Goal: Information Seeking & Learning: Learn about a topic

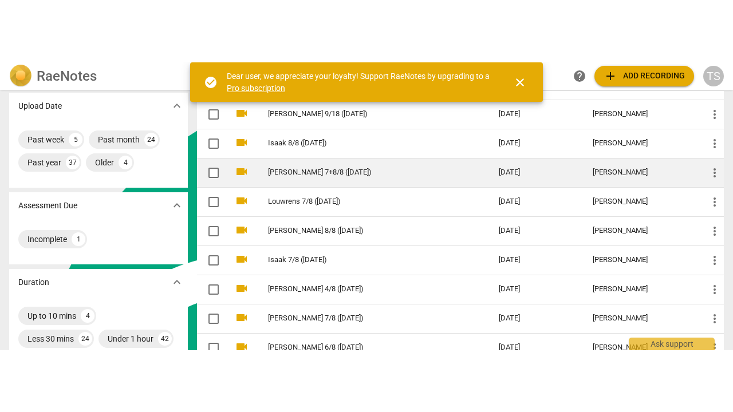
scroll to position [115, 0]
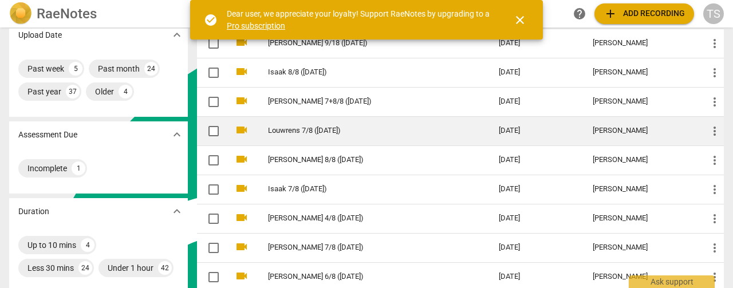
click at [299, 132] on link "Louwrens 7/8 ([DATE])" at bounding box center [363, 131] width 190 height 9
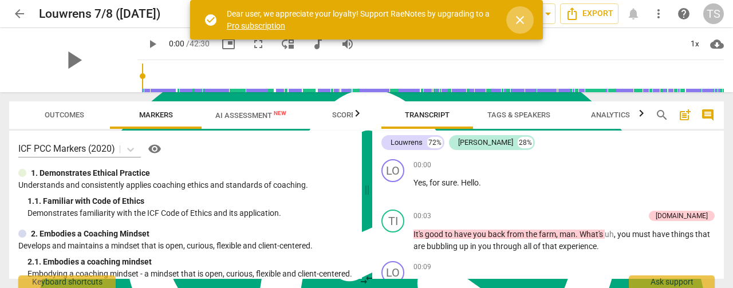
click at [521, 25] on span "close" at bounding box center [520, 20] width 14 height 14
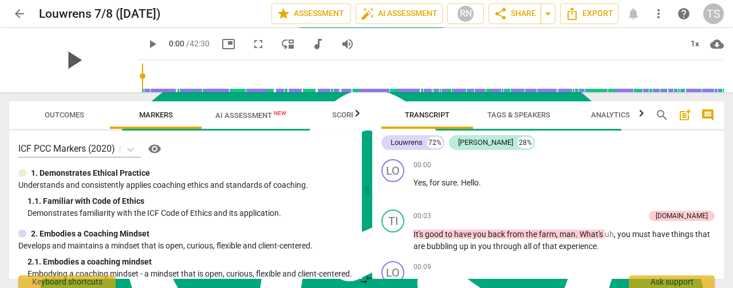
click at [65, 58] on span "play_arrow" at bounding box center [73, 60] width 30 height 30
click at [251, 48] on span "fullscreen" at bounding box center [258, 44] width 14 height 14
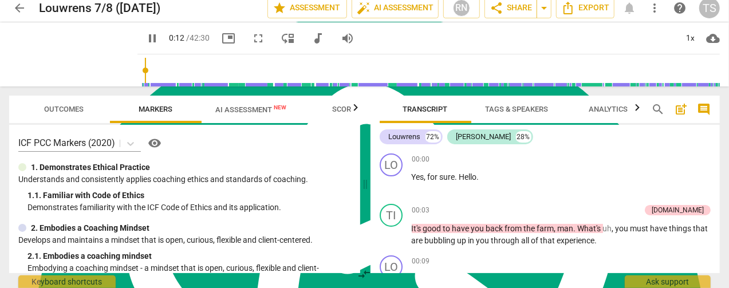
scroll to position [125, 0]
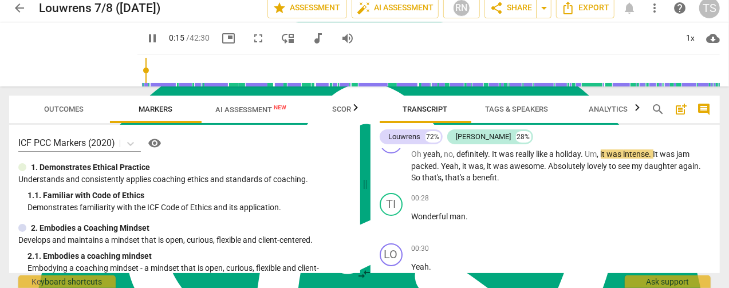
drag, startPoint x: 251, startPoint y: 40, endPoint x: 251, endPoint y: 136, distance: 96.8
click at [251, 40] on span "fullscreen" at bounding box center [258, 39] width 14 height 14
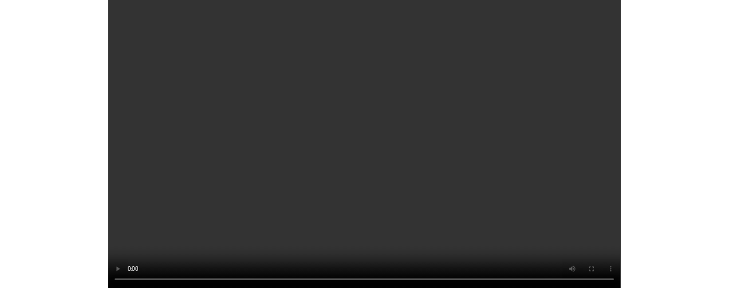
scroll to position [331, 0]
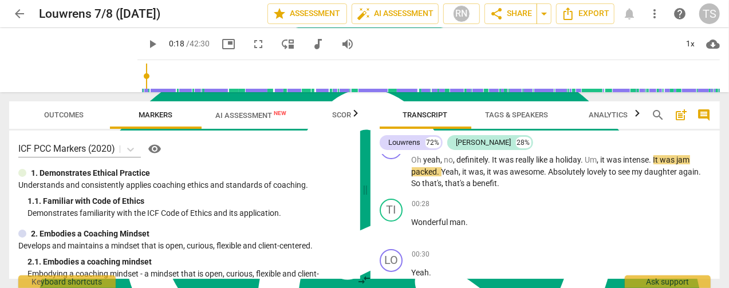
type input "19"
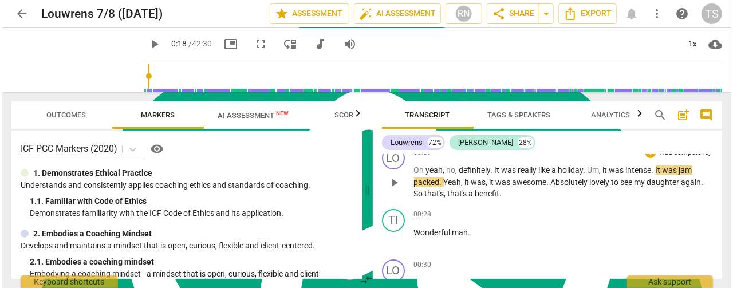
scroll to position [57, 0]
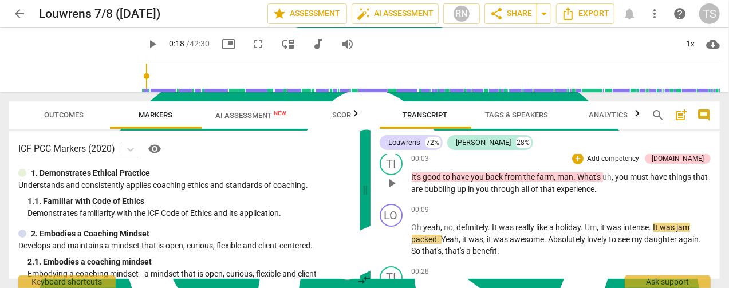
click at [609, 190] on p "It's good to have you back from the farm , man . What's uh , you must have thin…" at bounding box center [562, 182] width 300 height 23
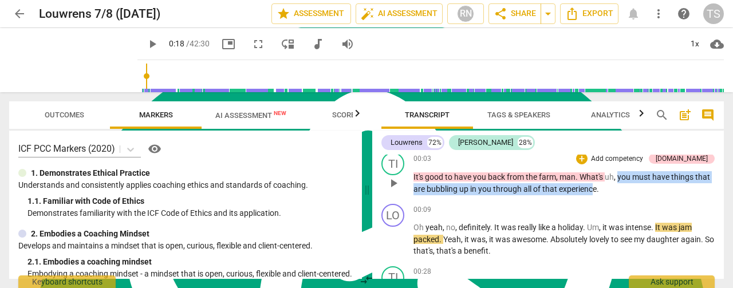
drag, startPoint x: 595, startPoint y: 188, endPoint x: 619, endPoint y: 183, distance: 24.7
type textarea "you must have things that are bubbling up in you through all of that experienc"
click at [619, 183] on p "It's good to have you back from the farm , man . What's uh , you must have thin…" at bounding box center [564, 182] width 301 height 23
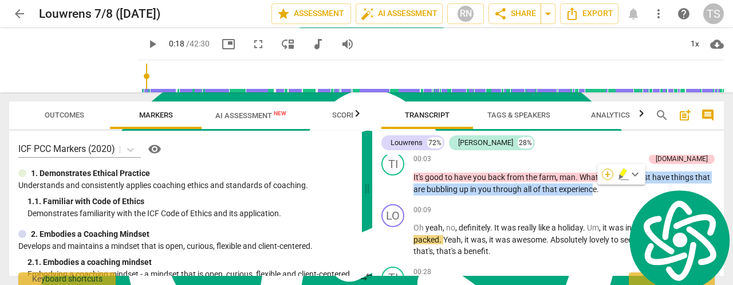
click at [607, 174] on div "+" at bounding box center [607, 173] width 11 height 11
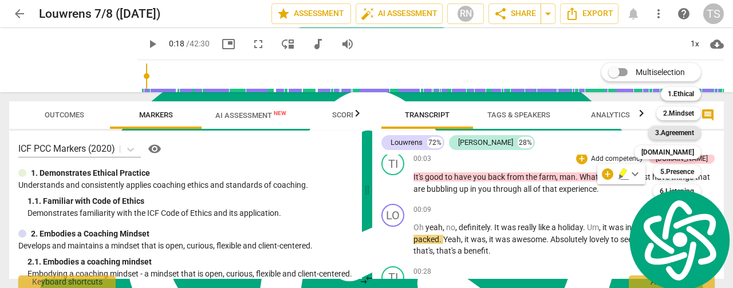
click at [671, 131] on b "3.Agreement" at bounding box center [674, 133] width 39 height 14
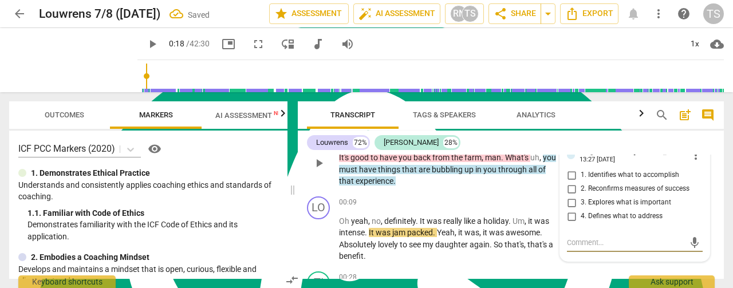
scroll to position [115, 0]
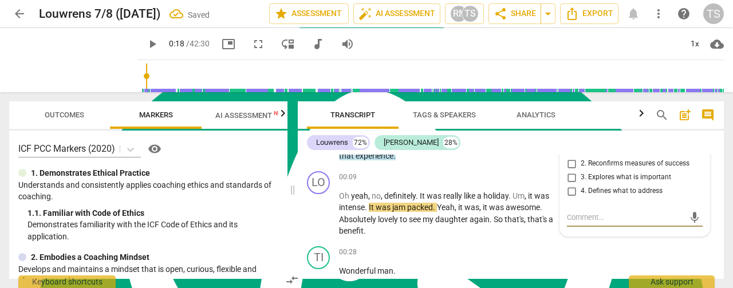
click at [567, 178] on input "3. Explores what is important" at bounding box center [571, 178] width 18 height 14
checkbox input "true"
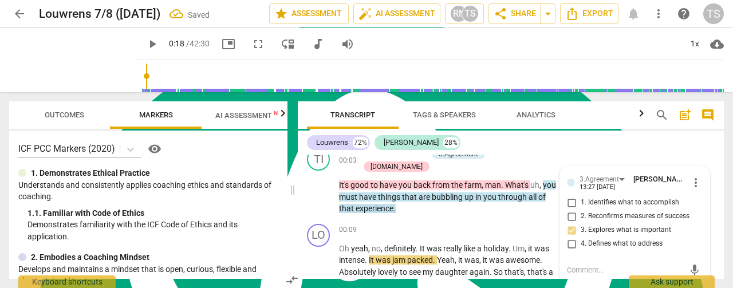
scroll to position [57, 0]
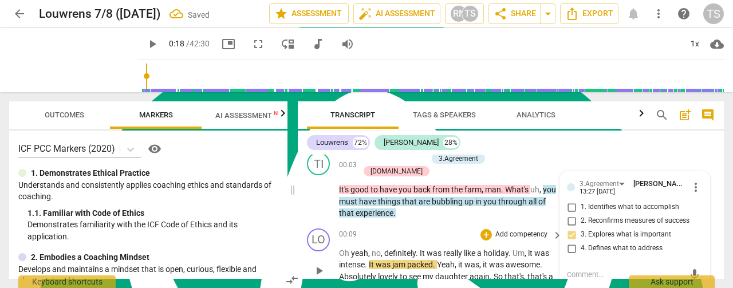
click at [399, 224] on div "LO play_arrow pause 00:09 + Add competency keyboard_arrow_right Oh yeah , no , …" at bounding box center [511, 261] width 426 height 75
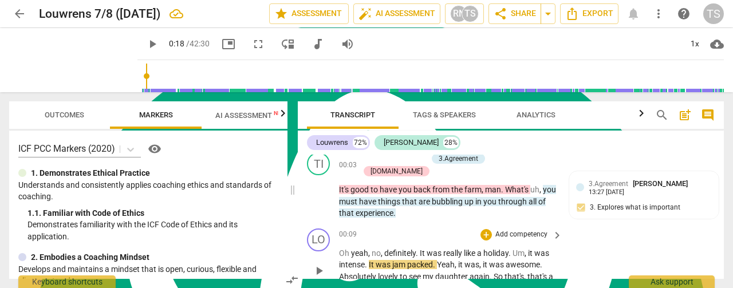
scroll to position [115, 0]
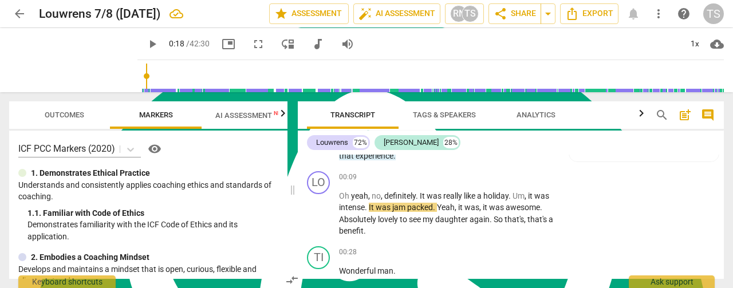
click at [145, 43] on span "play_arrow" at bounding box center [152, 44] width 14 height 14
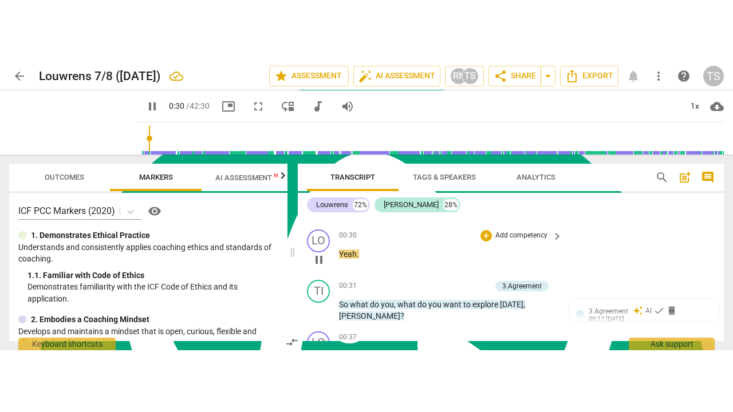
scroll to position [286, 0]
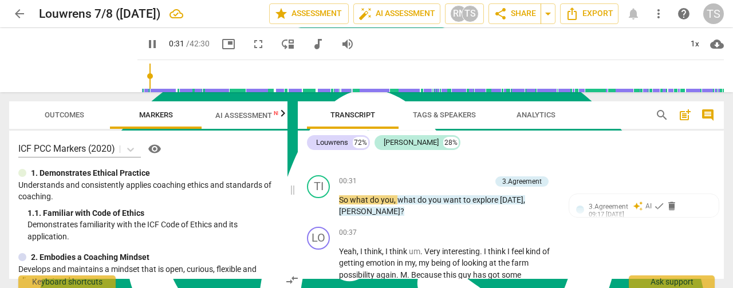
click at [251, 48] on span "fullscreen" at bounding box center [258, 44] width 14 height 14
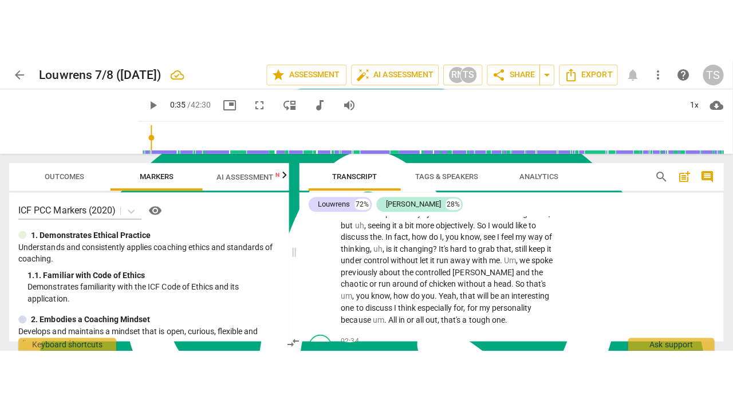
scroll to position [458, 0]
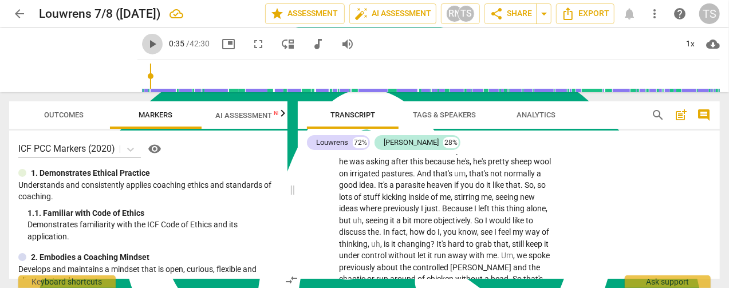
click at [142, 42] on span "play_arrow" at bounding box center [152, 44] width 21 height 14
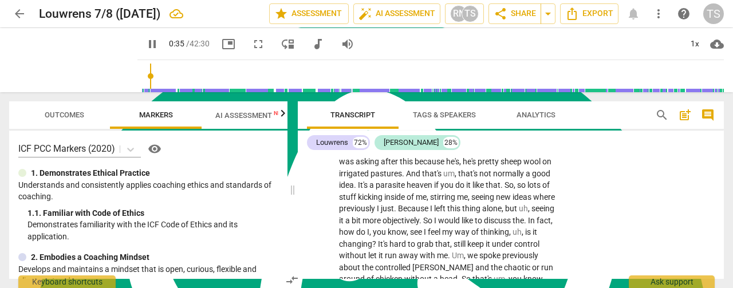
click at [251, 46] on span "fullscreen" at bounding box center [258, 44] width 14 height 14
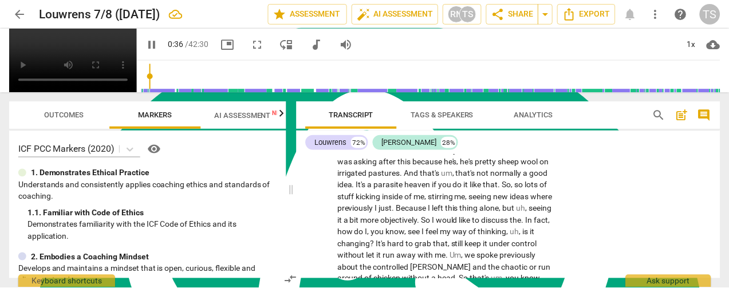
scroll to position [247, 0]
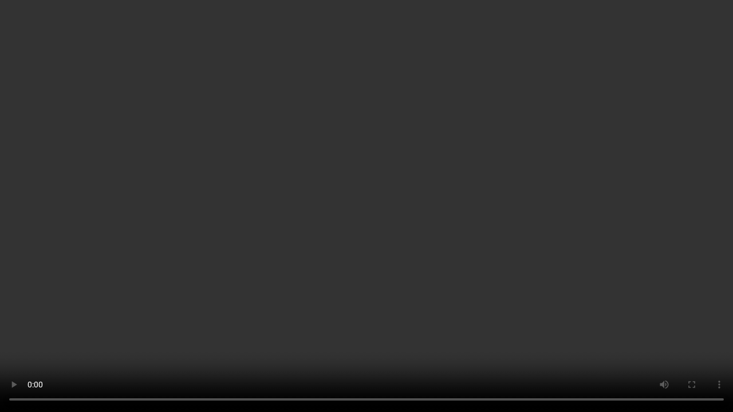
type input "168"
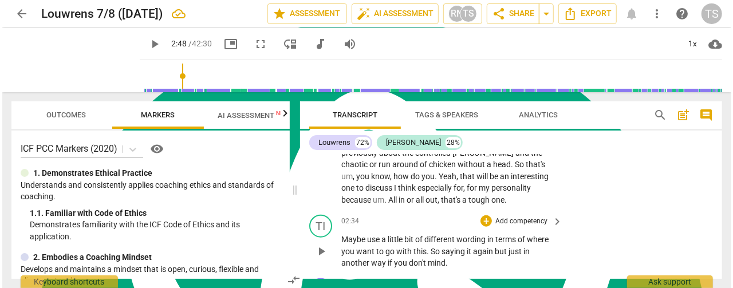
scroll to position [630, 0]
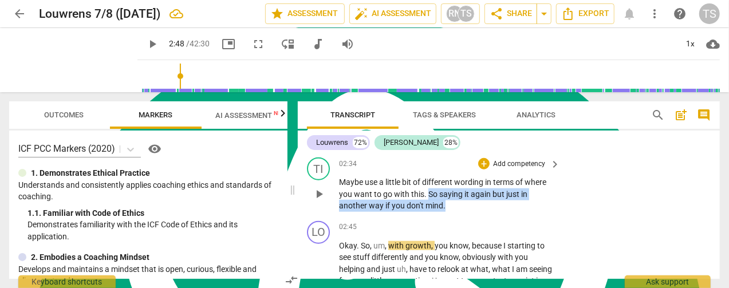
drag, startPoint x: 447, startPoint y: 196, endPoint x: 427, endPoint y: 184, distance: 23.1
click at [427, 184] on p "Maybe use a little bit of different wording in terms of where you want to go wi…" at bounding box center [446, 194] width 215 height 36
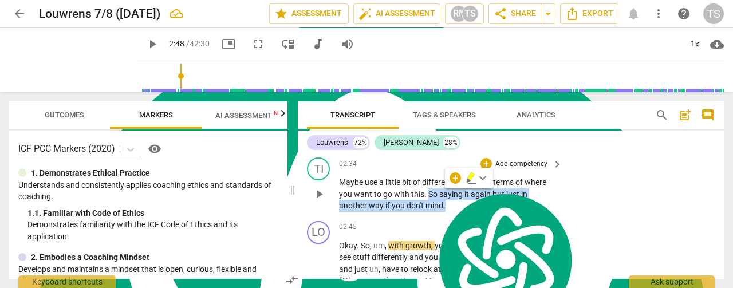
click at [558, 158] on span "keyboard_arrow_right" at bounding box center [557, 165] width 14 height 14
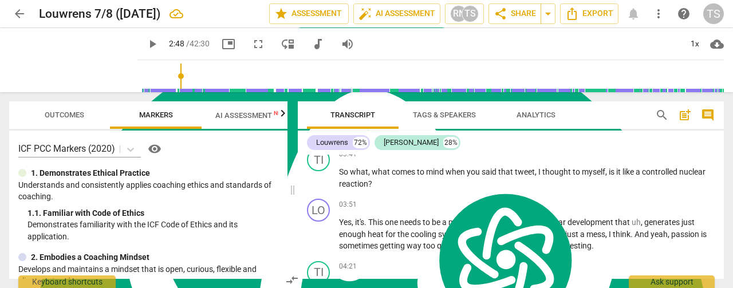
scroll to position [533, 0]
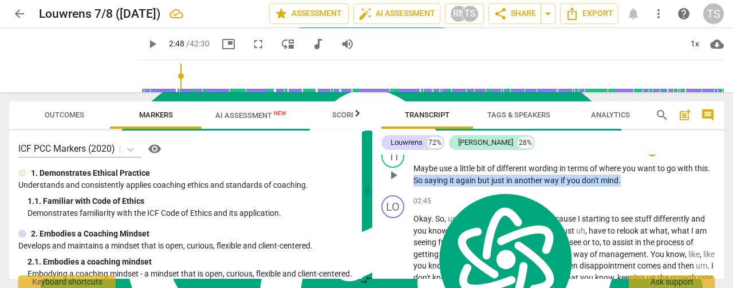
click at [534, 179] on span "another" at bounding box center [529, 180] width 30 height 9
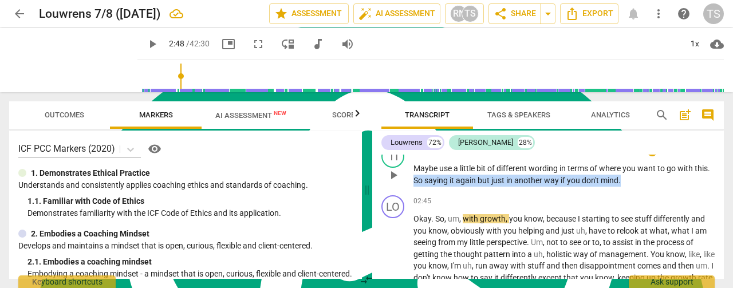
drag, startPoint x: 640, startPoint y: 181, endPoint x: 432, endPoint y: 182, distance: 208.5
click at [432, 182] on p "Maybe use a little bit of different wording in terms of where you want to go wi…" at bounding box center [564, 174] width 301 height 23
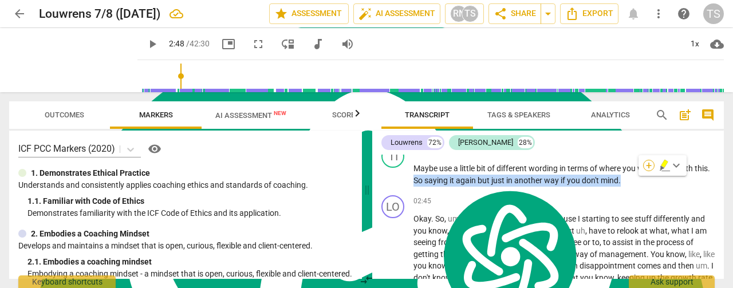
click at [651, 169] on div "+" at bounding box center [648, 165] width 11 height 11
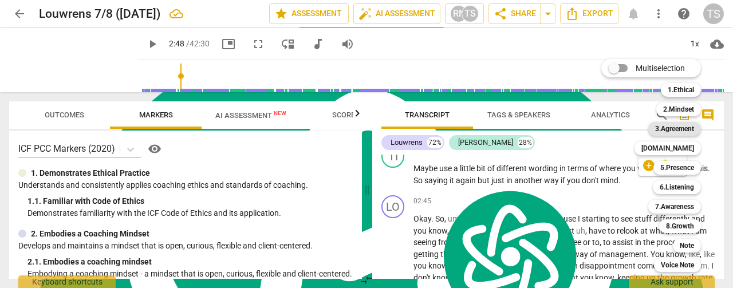
click at [692, 131] on b "3.Agreement" at bounding box center [674, 129] width 39 height 14
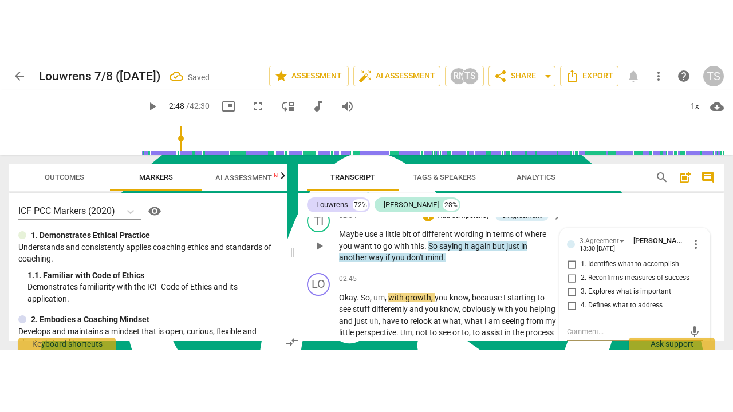
scroll to position [630, 0]
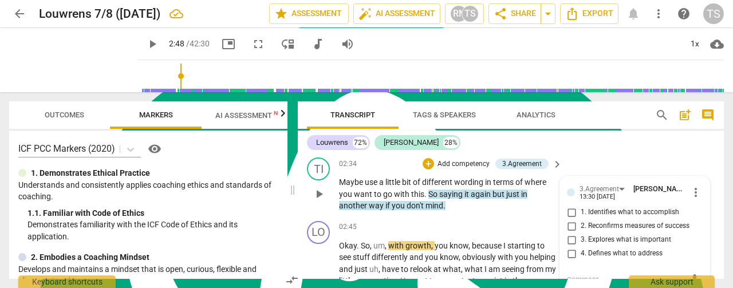
click at [570, 233] on input "3. Explores what is important" at bounding box center [571, 240] width 18 height 14
checkbox input "true"
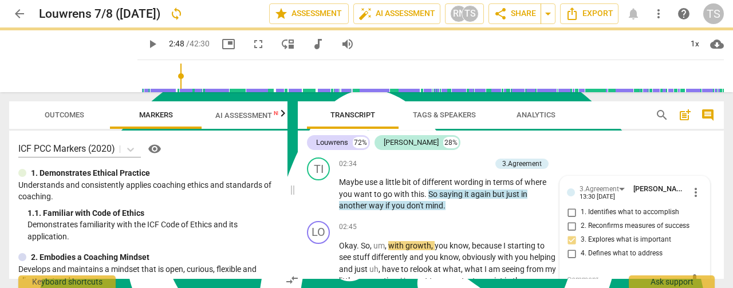
click at [145, 42] on span "play_arrow" at bounding box center [152, 44] width 14 height 14
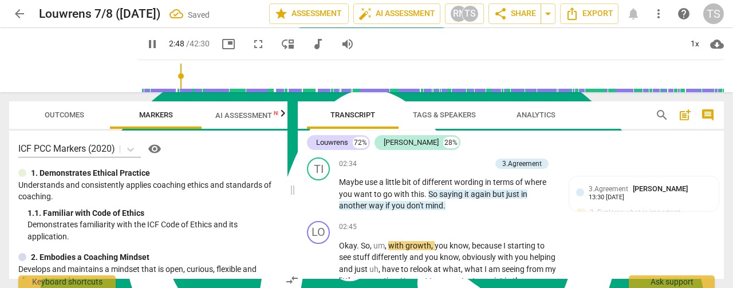
click at [251, 46] on span "fullscreen" at bounding box center [258, 44] width 14 height 14
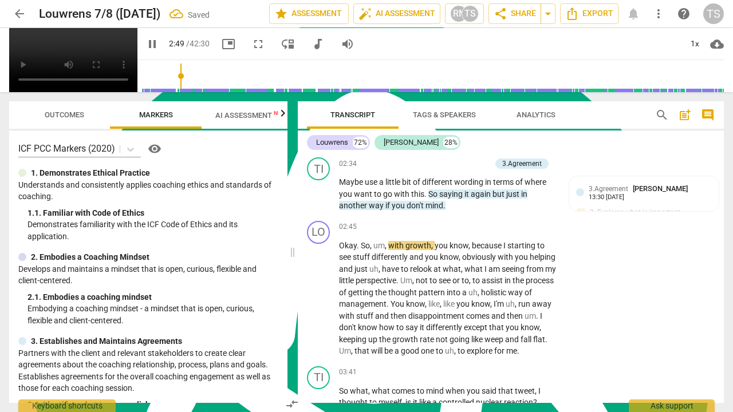
scroll to position [247, 0]
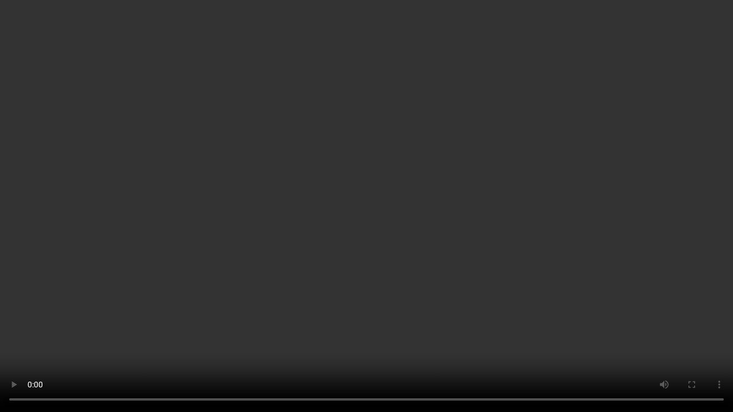
type input "172"
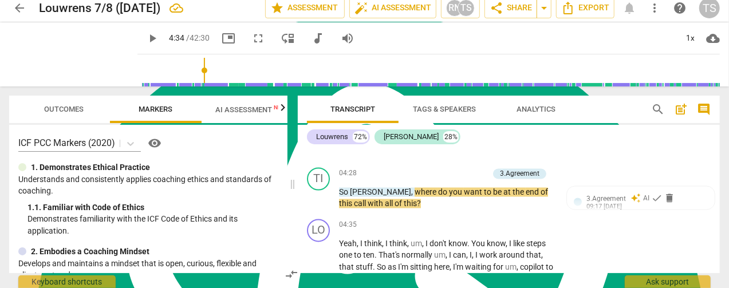
scroll to position [1084, 0]
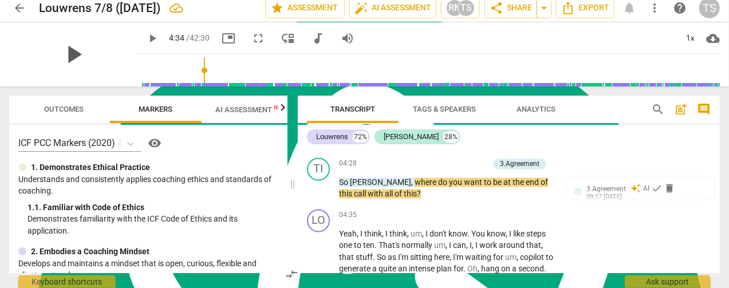
click at [58, 50] on span "play_arrow" at bounding box center [73, 55] width 30 height 30
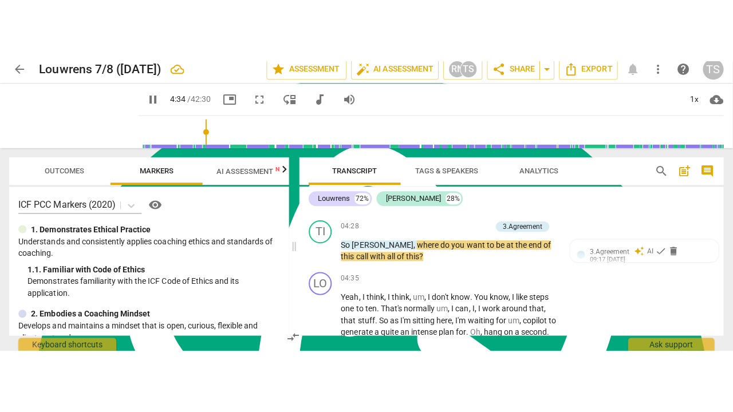
scroll to position [0, 0]
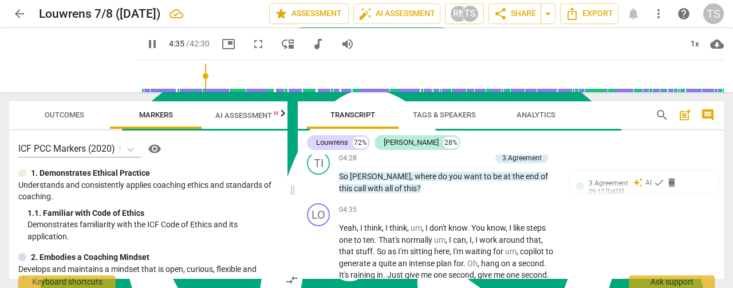
click at [251, 47] on span "fullscreen" at bounding box center [258, 44] width 14 height 14
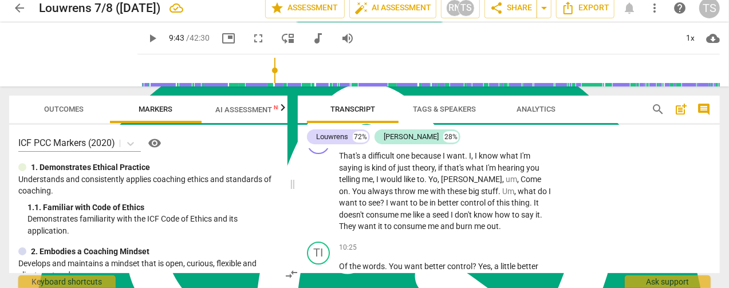
scroll to position [1954, 0]
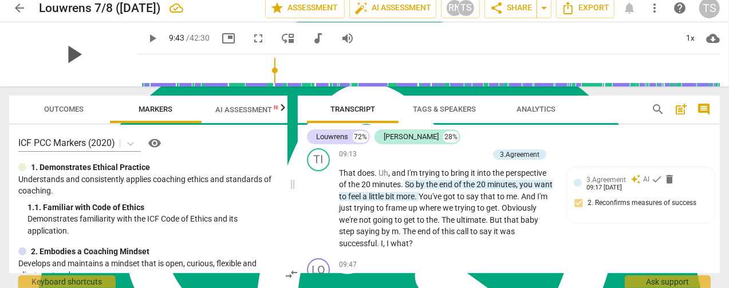
click at [67, 56] on span "play_arrow" at bounding box center [73, 55] width 30 height 30
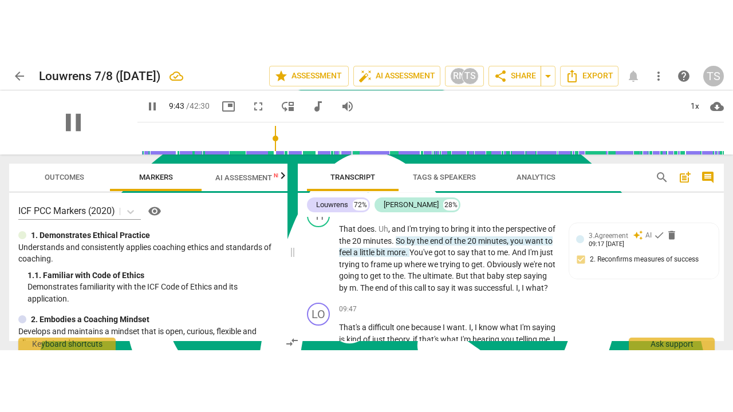
scroll to position [1943, 0]
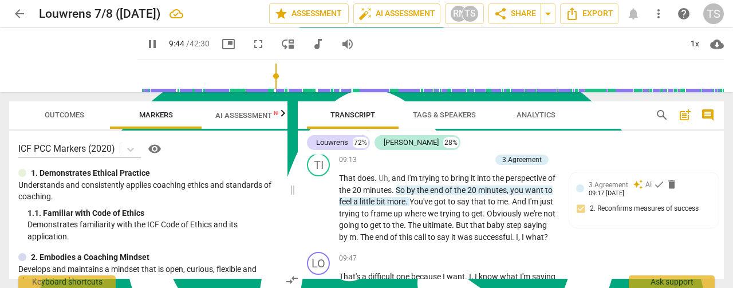
click at [251, 46] on span "fullscreen" at bounding box center [258, 44] width 14 height 14
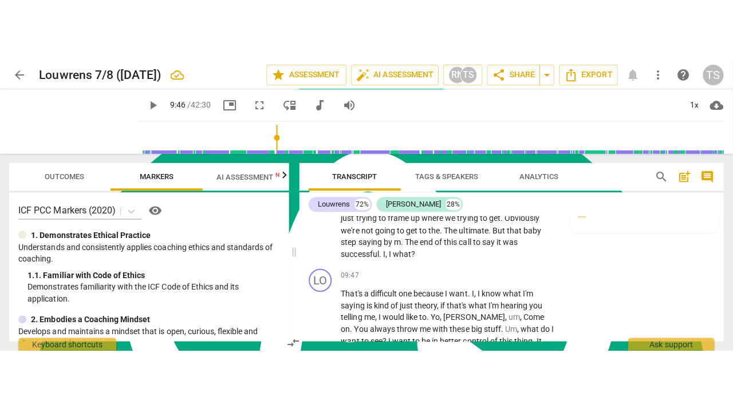
scroll to position [1954, 0]
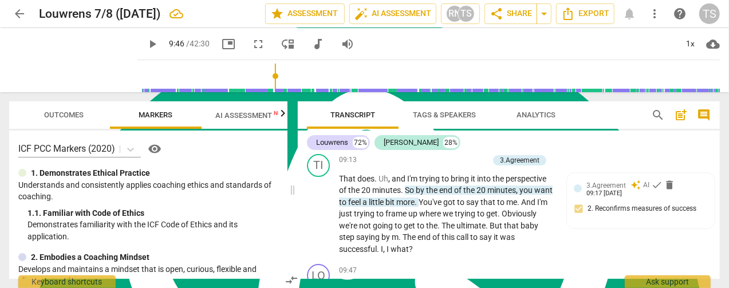
drag, startPoint x: 242, startPoint y: 48, endPoint x: 206, endPoint y: 156, distance: 114.8
click at [251, 48] on span "fullscreen" at bounding box center [258, 44] width 14 height 14
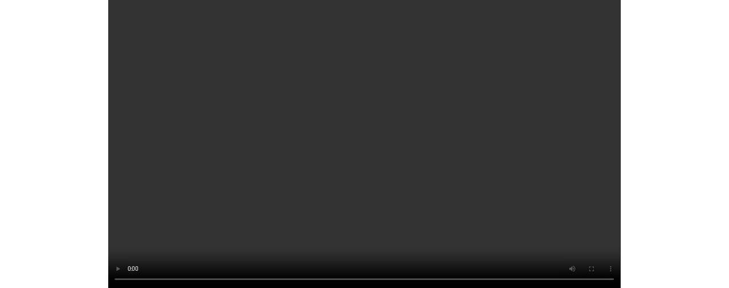
scroll to position [7951, 0]
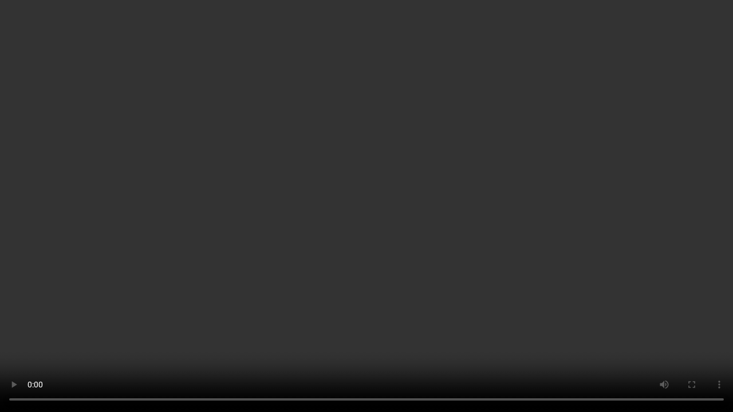
type input "2202"
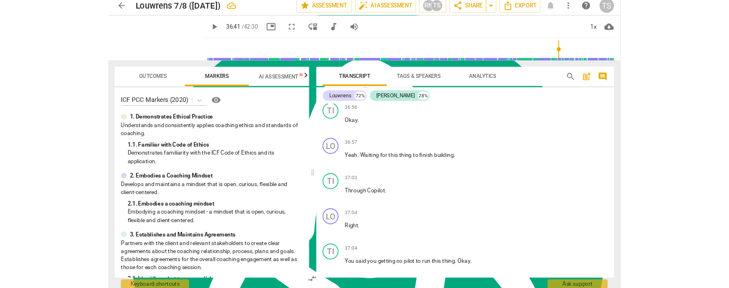
scroll to position [331, 0]
